Goal: Information Seeking & Learning: Learn about a topic

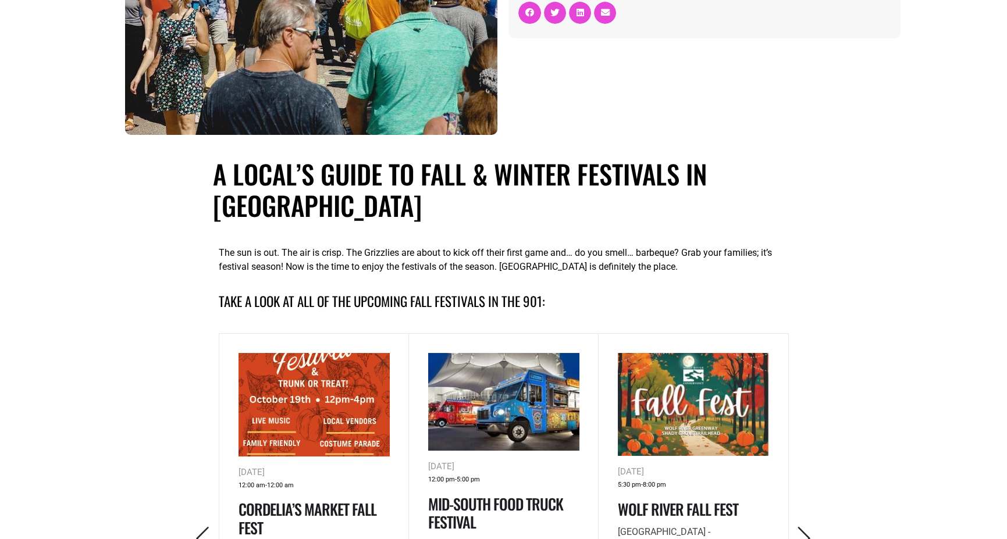
scroll to position [407, 0]
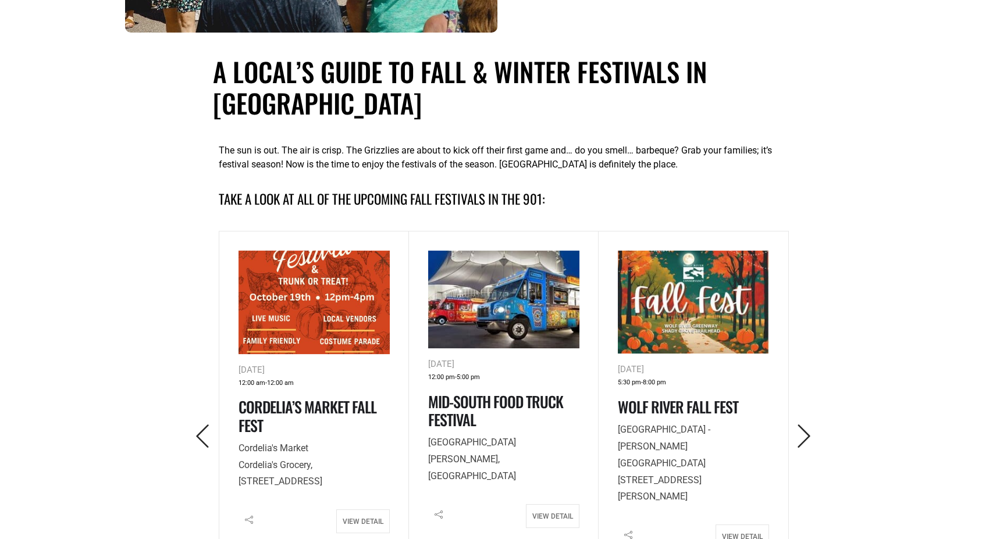
click at [816, 446] on button "button" at bounding box center [804, 437] width 32 height 28
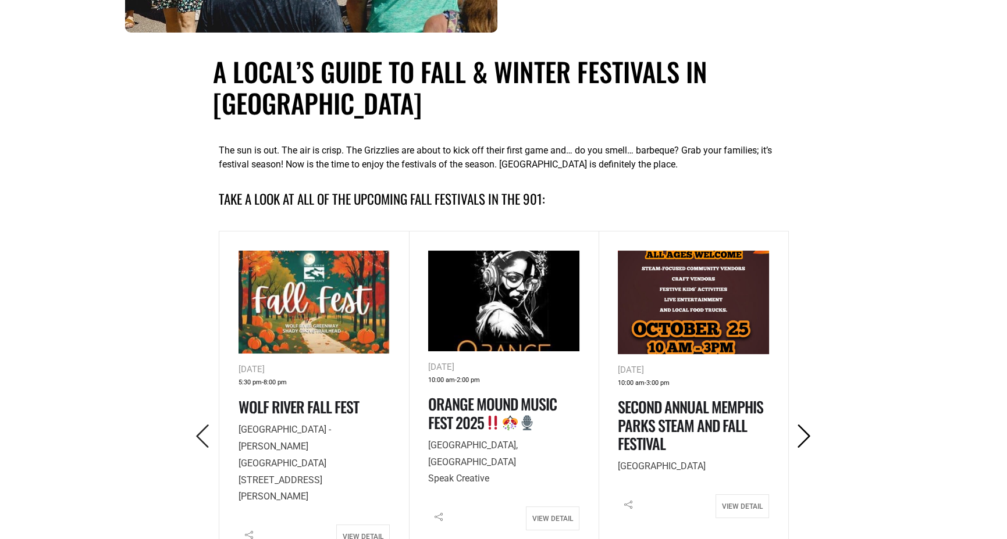
click at [802, 435] on icon "Next" at bounding box center [804, 437] width 24 height 24
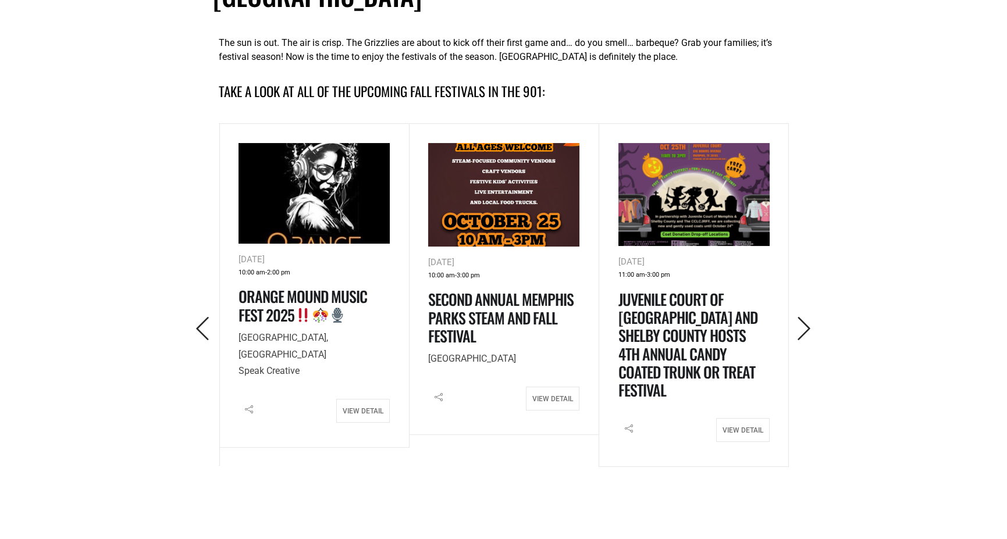
scroll to position [523, 0]
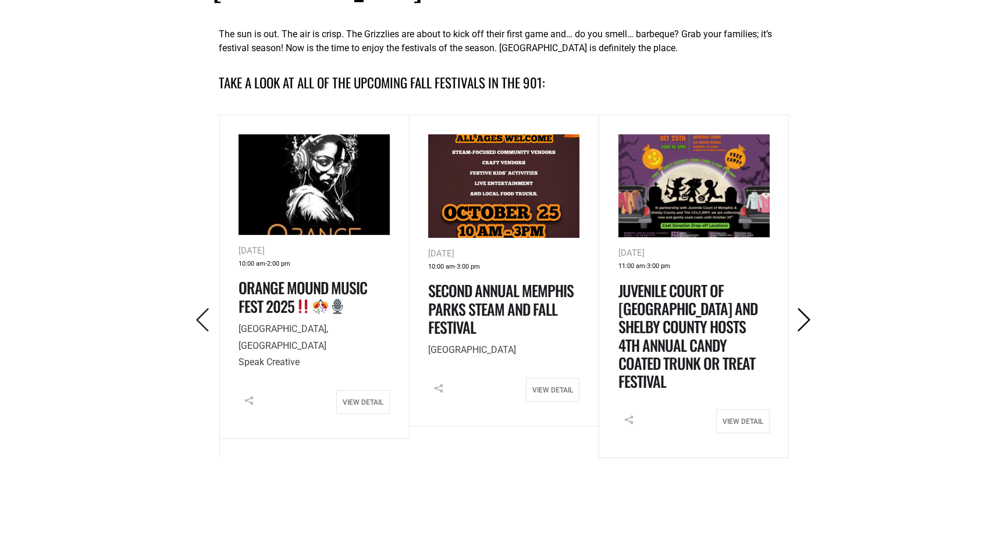
click at [813, 313] on icon "Next" at bounding box center [804, 320] width 24 height 24
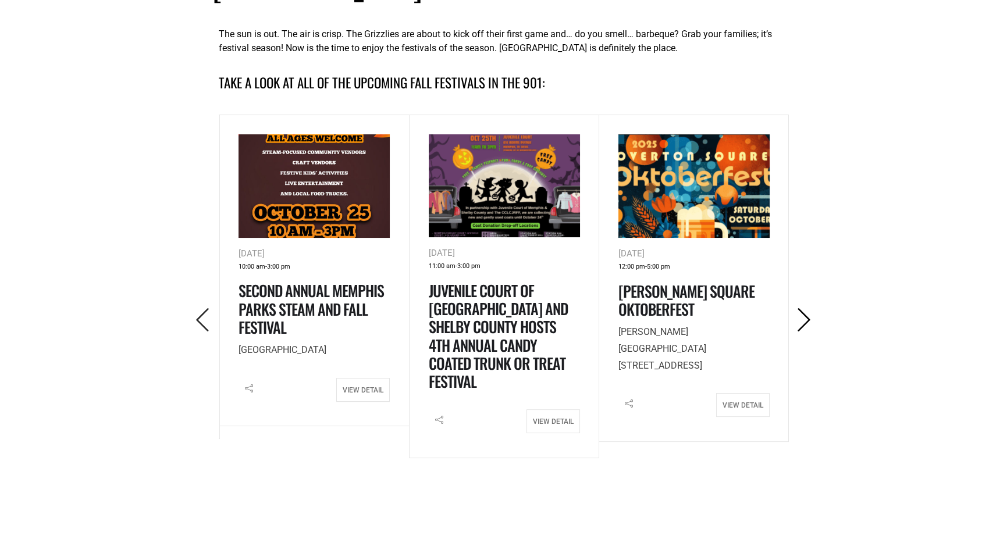
click at [813, 313] on icon "Next" at bounding box center [804, 320] width 24 height 24
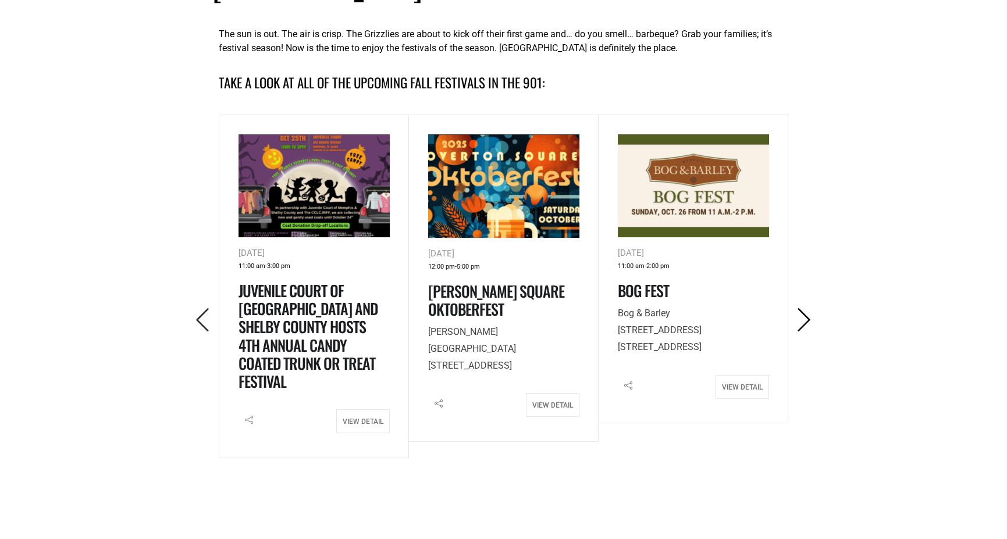
click at [813, 313] on icon "Next" at bounding box center [804, 320] width 24 height 24
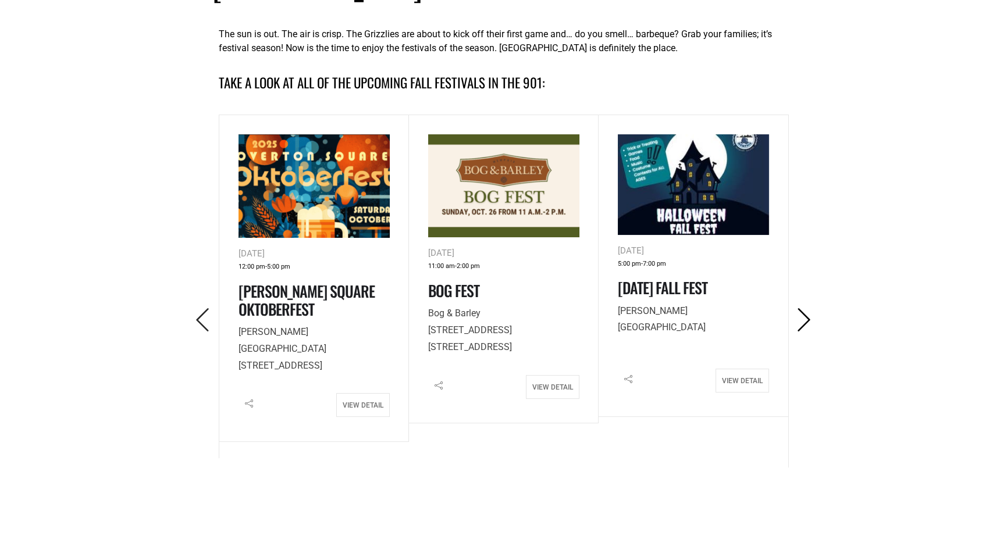
click at [813, 313] on icon "Next" at bounding box center [804, 320] width 24 height 24
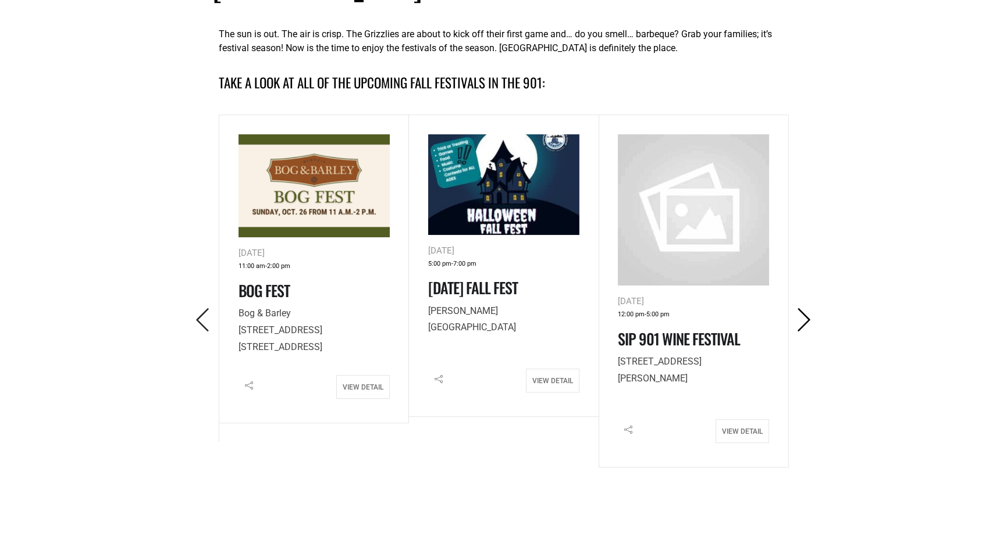
click at [813, 313] on icon "Next" at bounding box center [804, 320] width 24 height 24
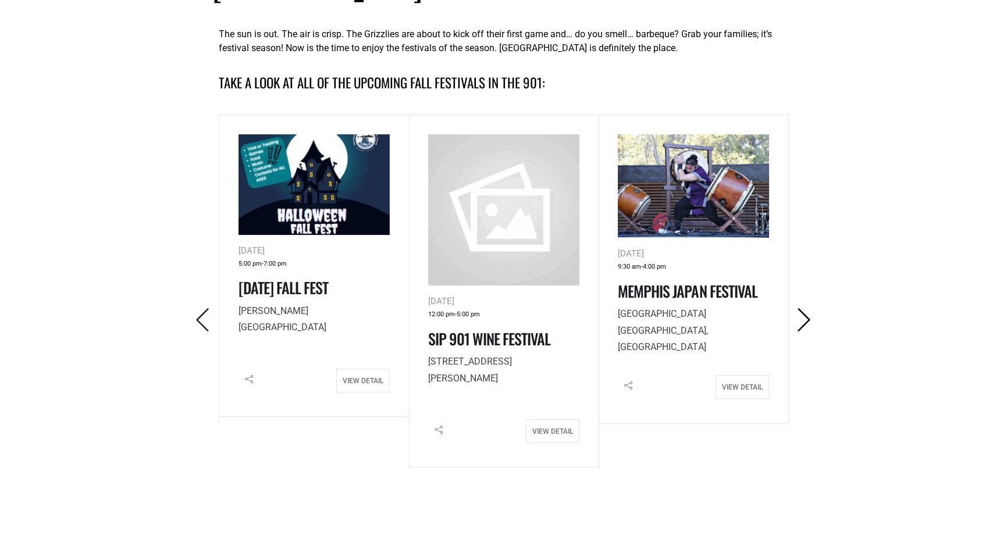
click at [813, 313] on icon "Next" at bounding box center [804, 320] width 24 height 24
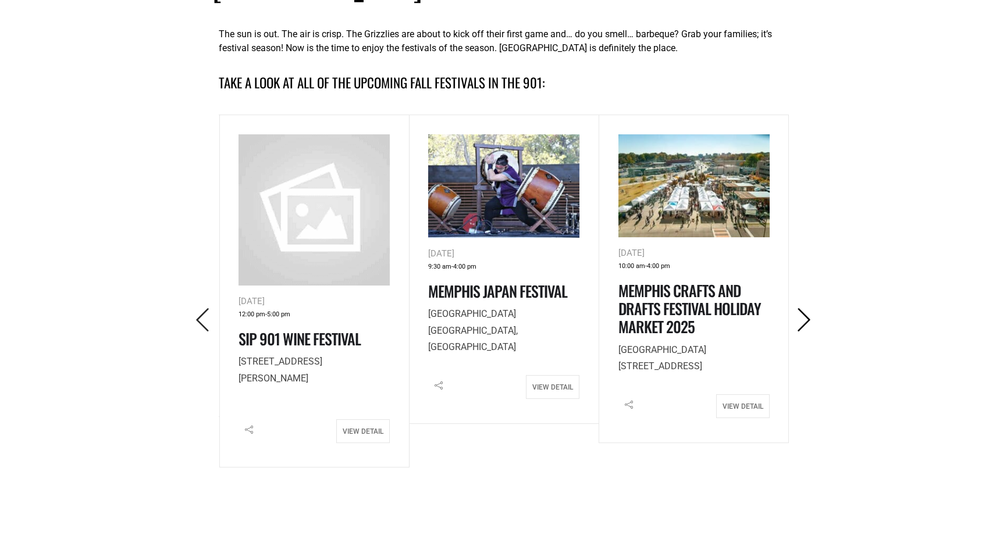
click at [813, 313] on icon "Next" at bounding box center [804, 320] width 24 height 24
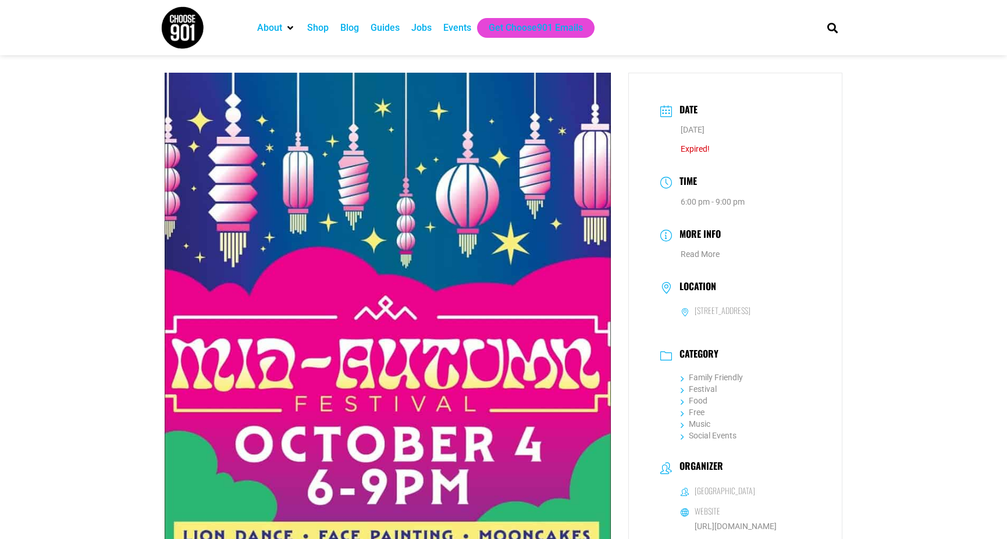
click at [425, 28] on div "Jobs" at bounding box center [421, 28] width 20 height 14
